Goal: Task Accomplishment & Management: Manage account settings

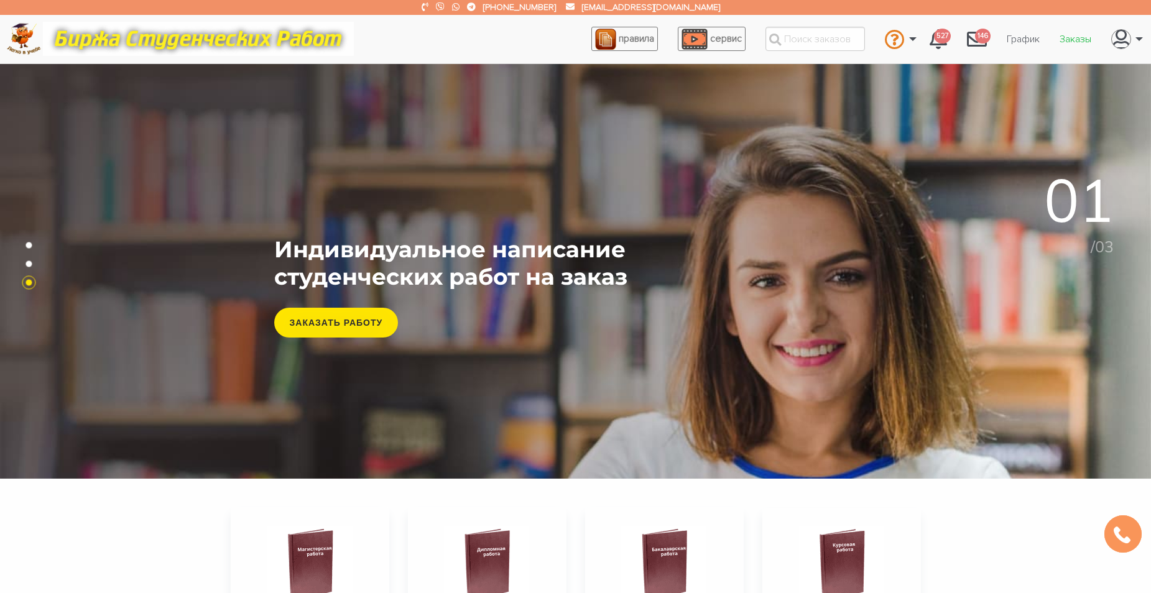
click at [1064, 37] on link "Заказы" at bounding box center [1076, 39] width 52 height 24
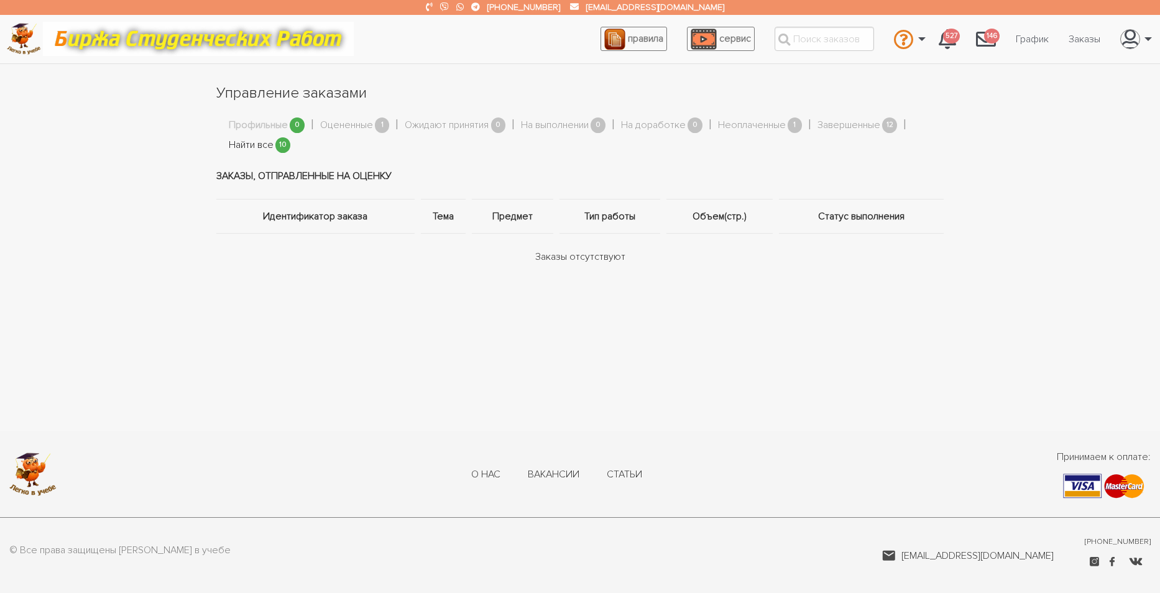
click at [263, 141] on link "Найти все" at bounding box center [251, 145] width 45 height 16
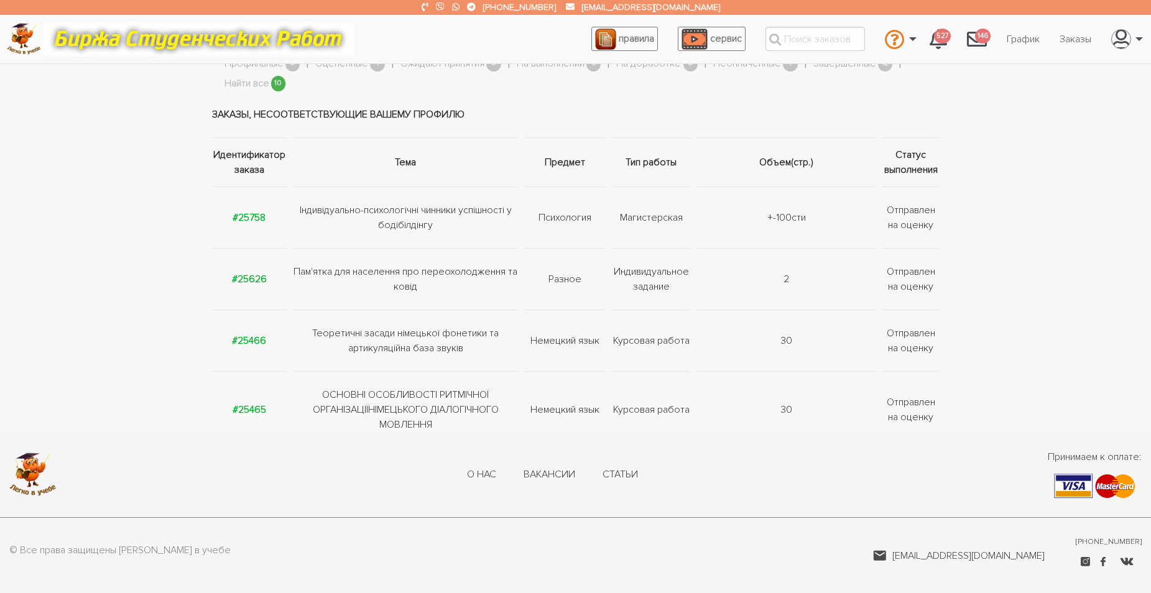
scroll to position [62, 0]
click at [253, 276] on strong "#25626" at bounding box center [249, 278] width 35 height 12
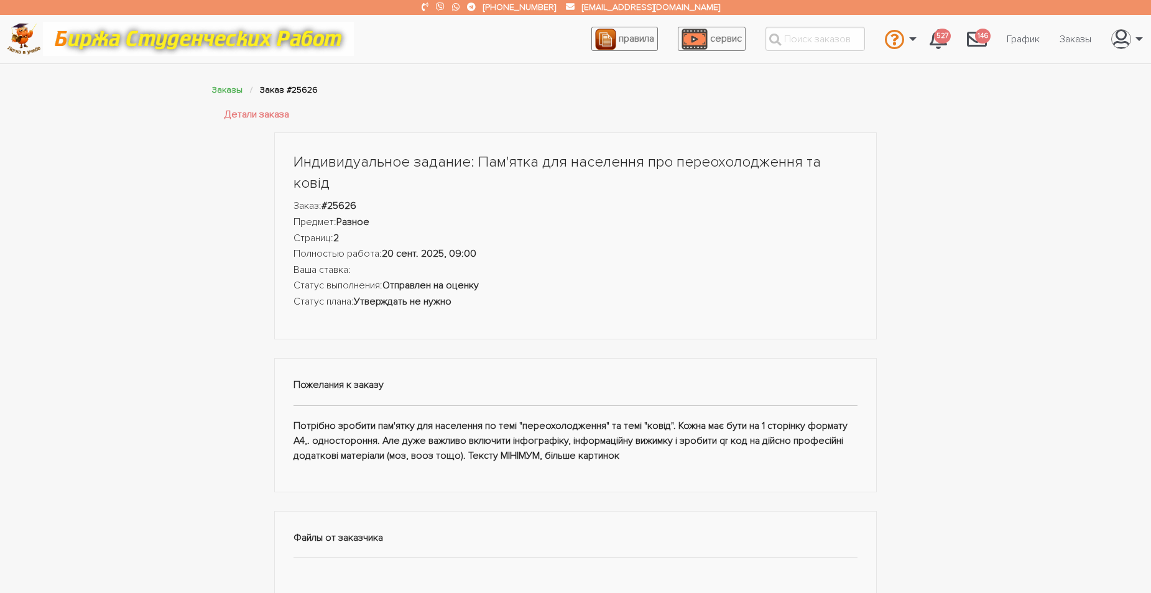
drag, startPoint x: 295, startPoint y: 405, endPoint x: 625, endPoint y: 441, distance: 332.2
click at [625, 441] on div "Пожелания к заказу Потрібно зробити пам'ятку для населення по темі "переохолодж…" at bounding box center [575, 425] width 603 height 135
copy div "Потрібно зробити пам'ятку для населення по темі "переохолодження" та темі "кові…"
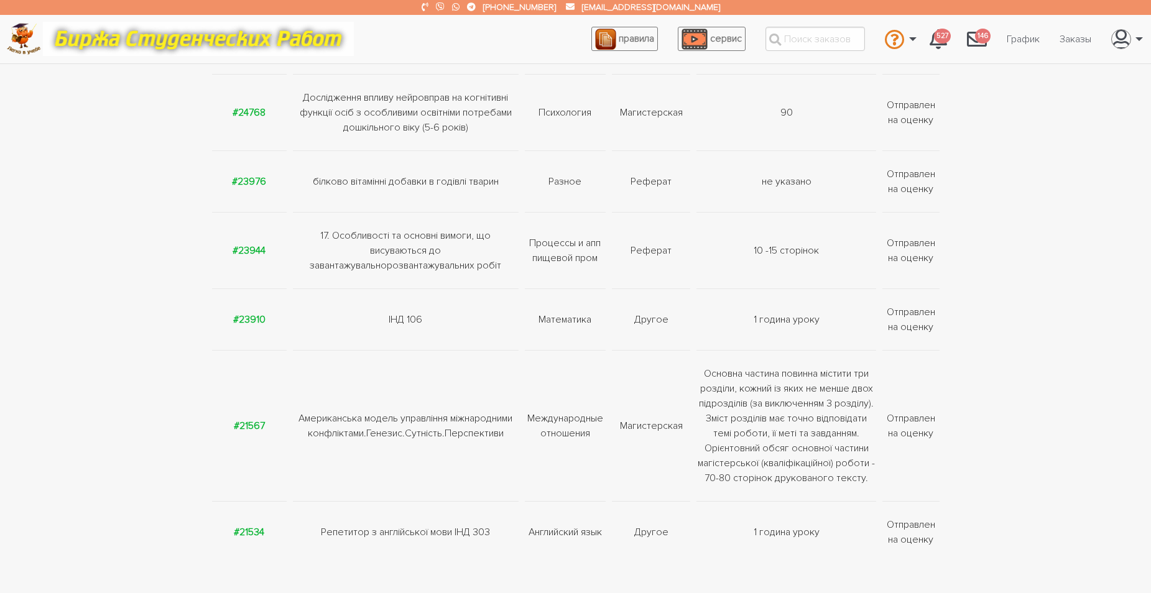
scroll to position [497, 0]
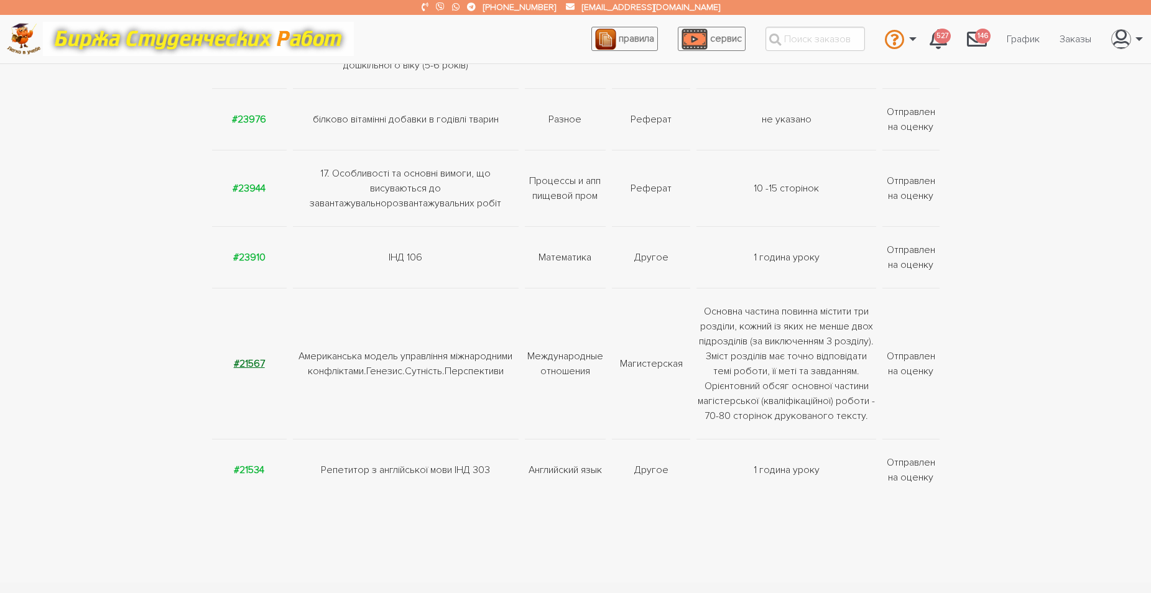
click at [252, 370] on strong "#21567" at bounding box center [249, 364] width 31 height 12
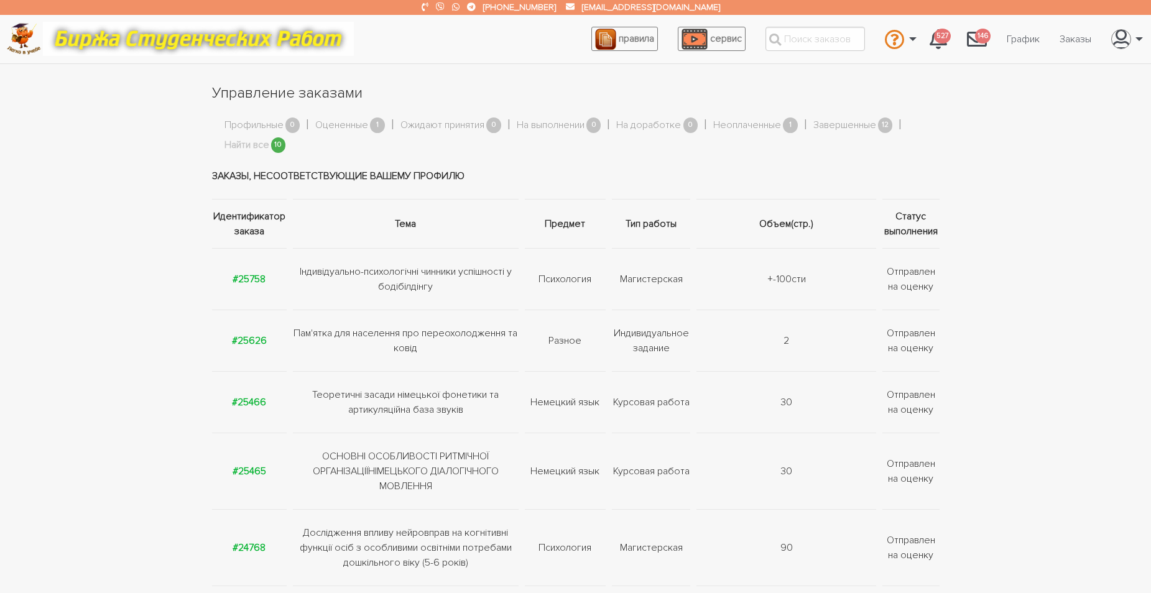
scroll to position [497, 0]
